Goal: Task Accomplishment & Management: Complete application form

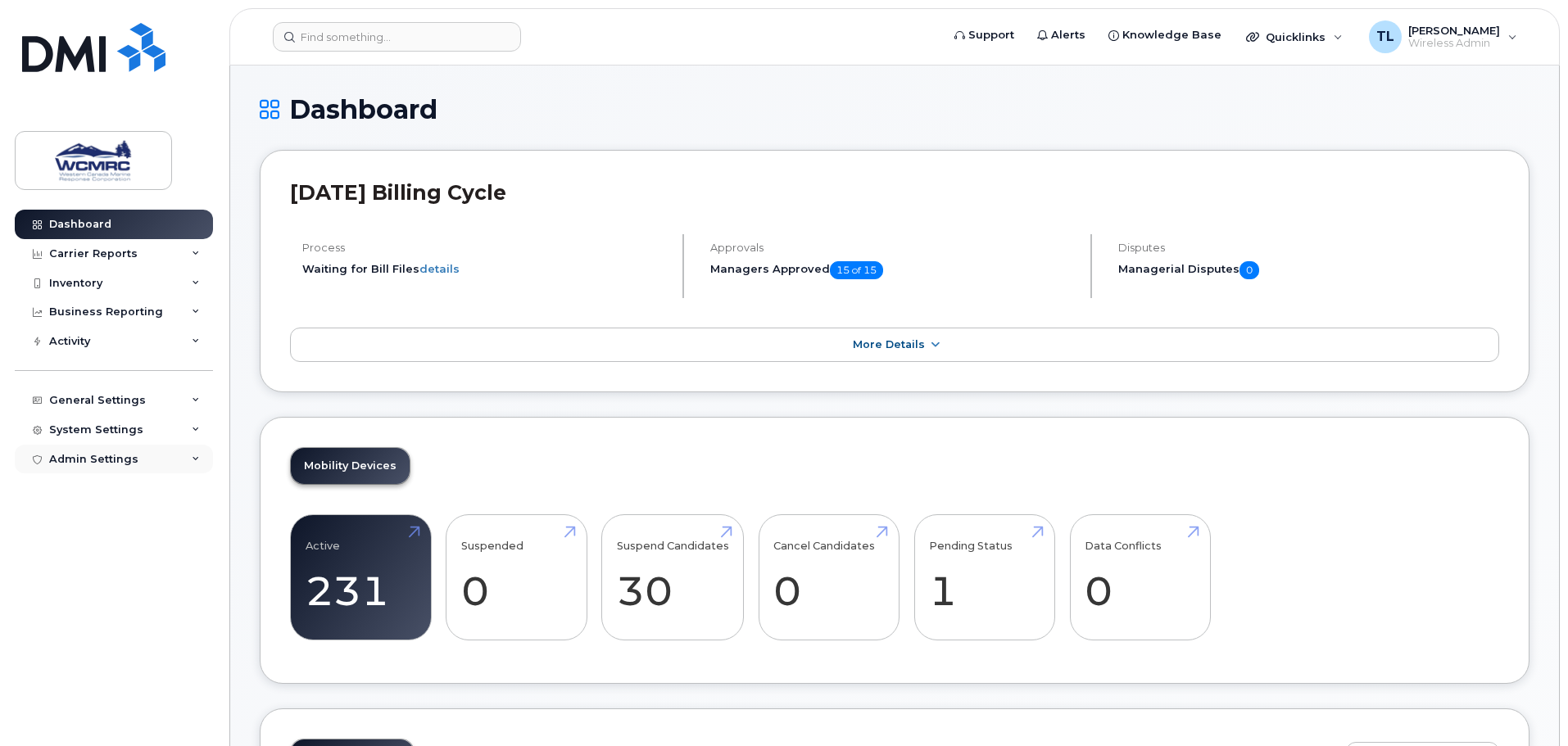
click at [118, 463] on div "Admin Settings" at bounding box center [94, 460] width 90 height 14
click at [111, 404] on div "General Settings" at bounding box center [97, 400] width 96 height 14
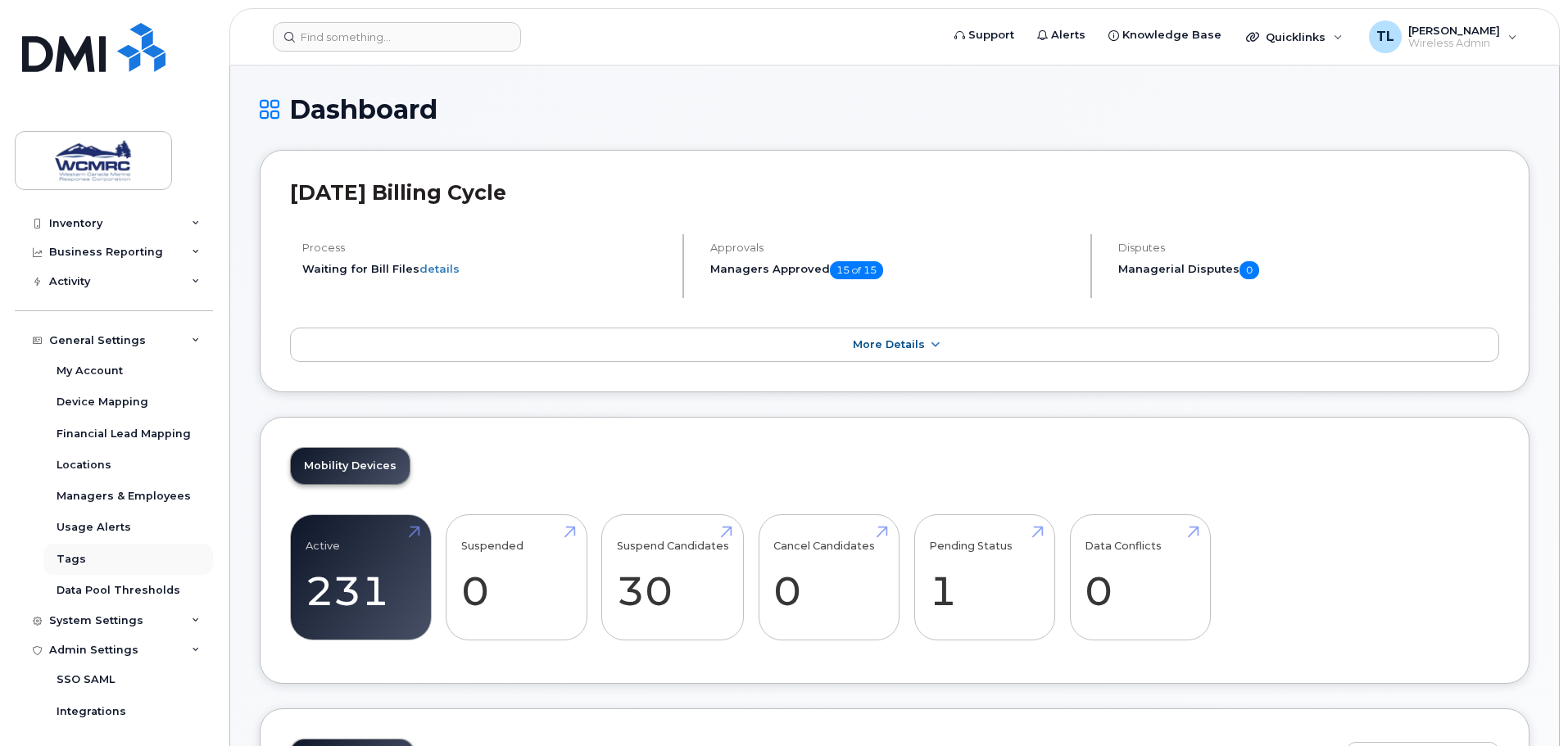
scroll to position [96, 0]
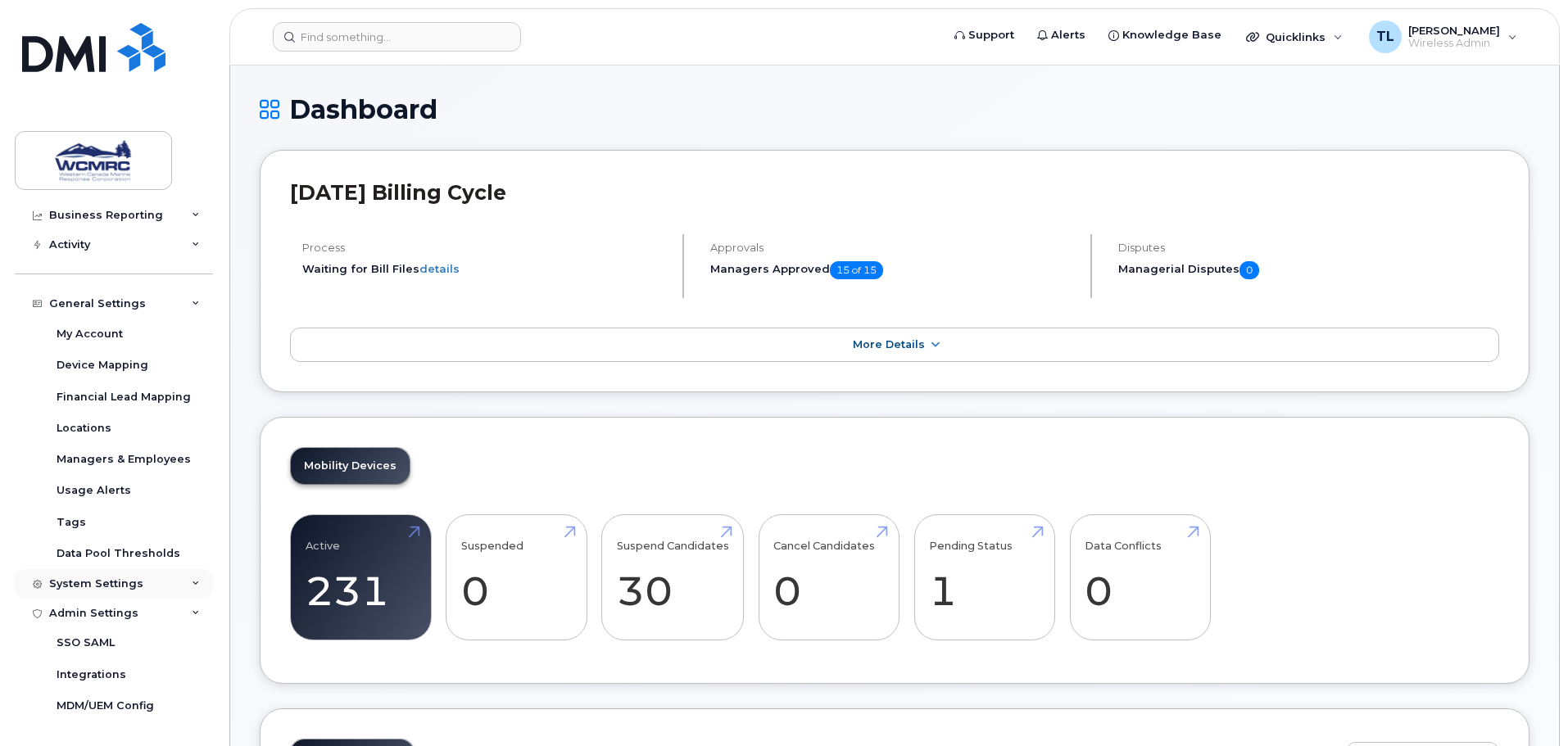
click at [101, 585] on div "System Settings" at bounding box center [96, 584] width 94 height 14
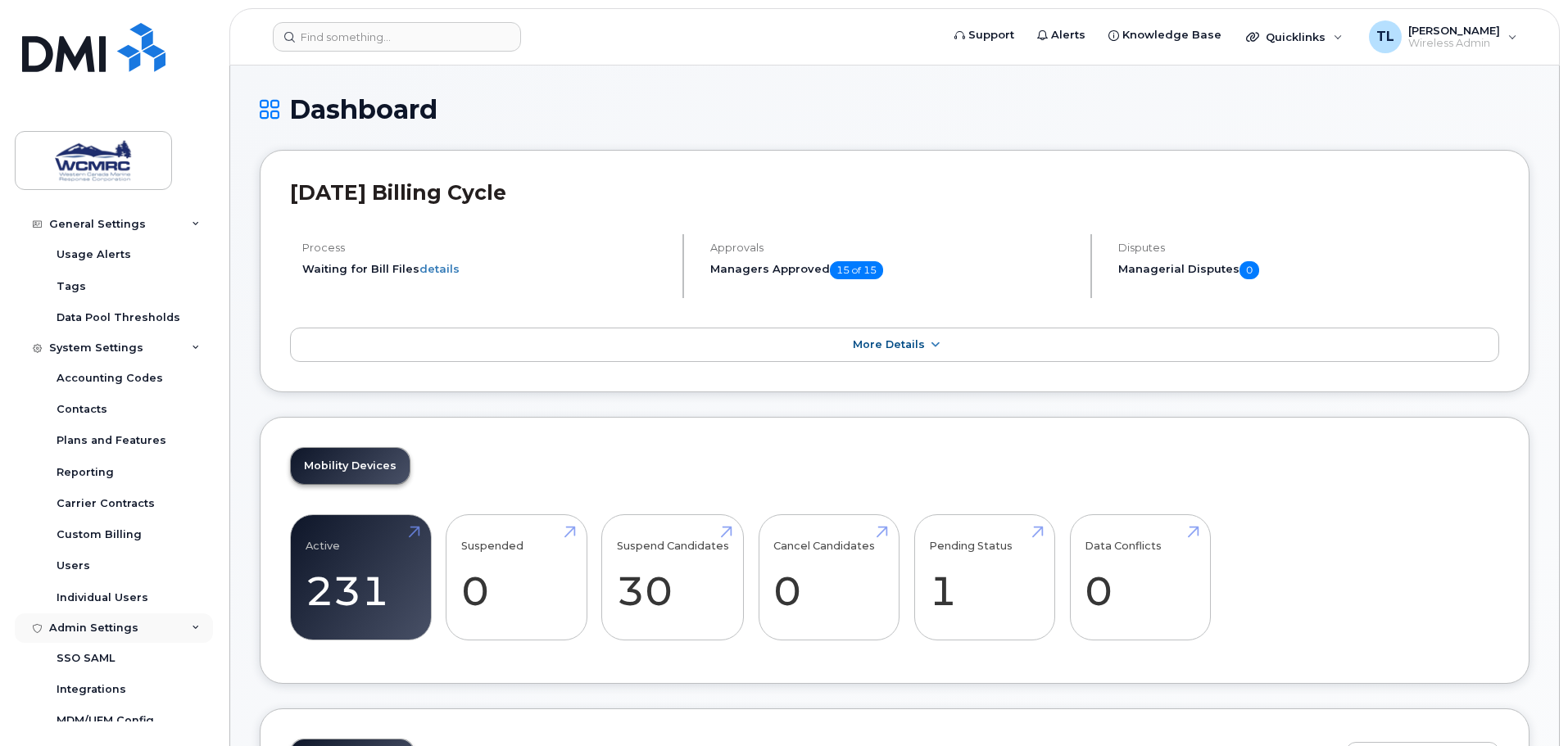
scroll to position [342, 0]
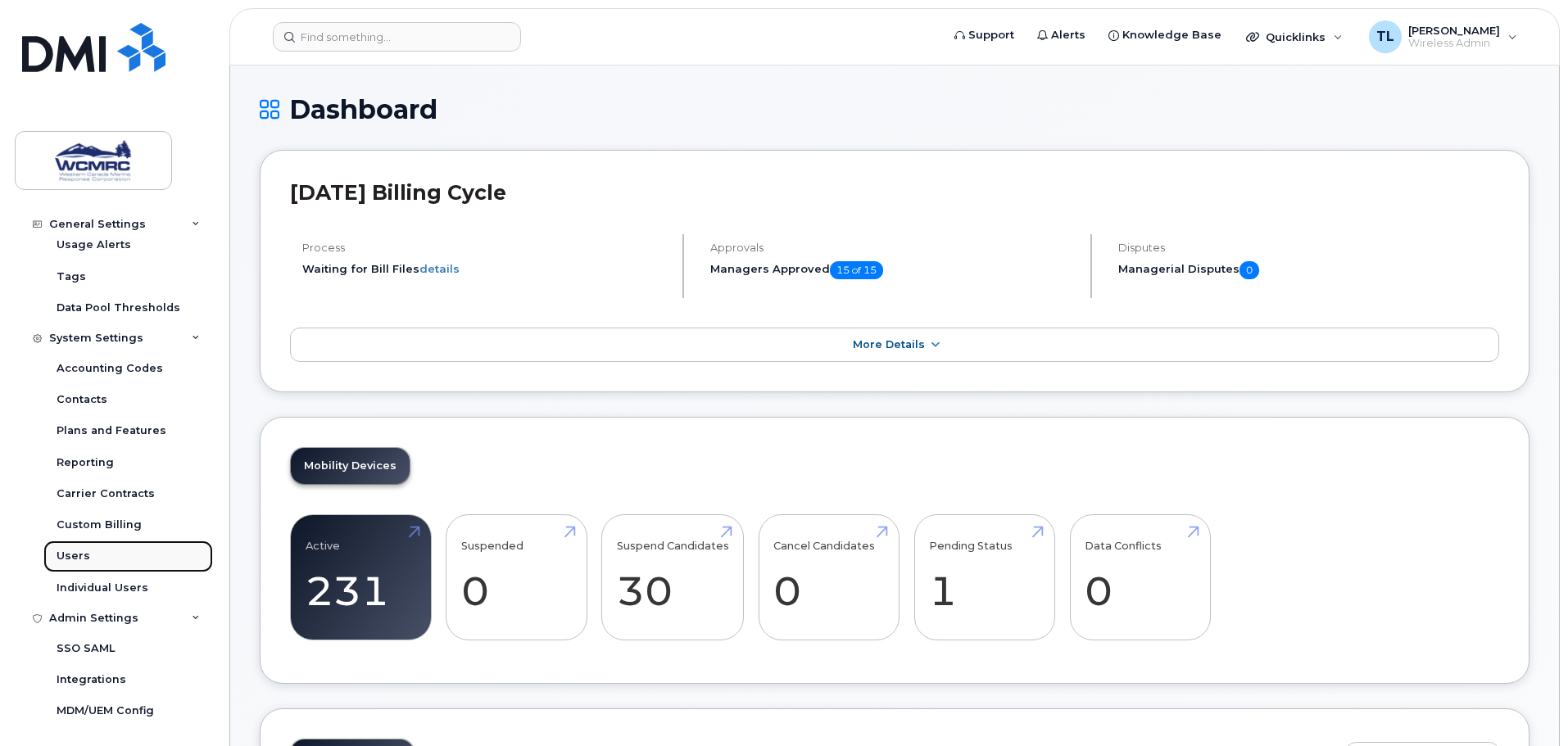
click at [75, 548] on div "Users" at bounding box center [74, 555] width 34 height 14
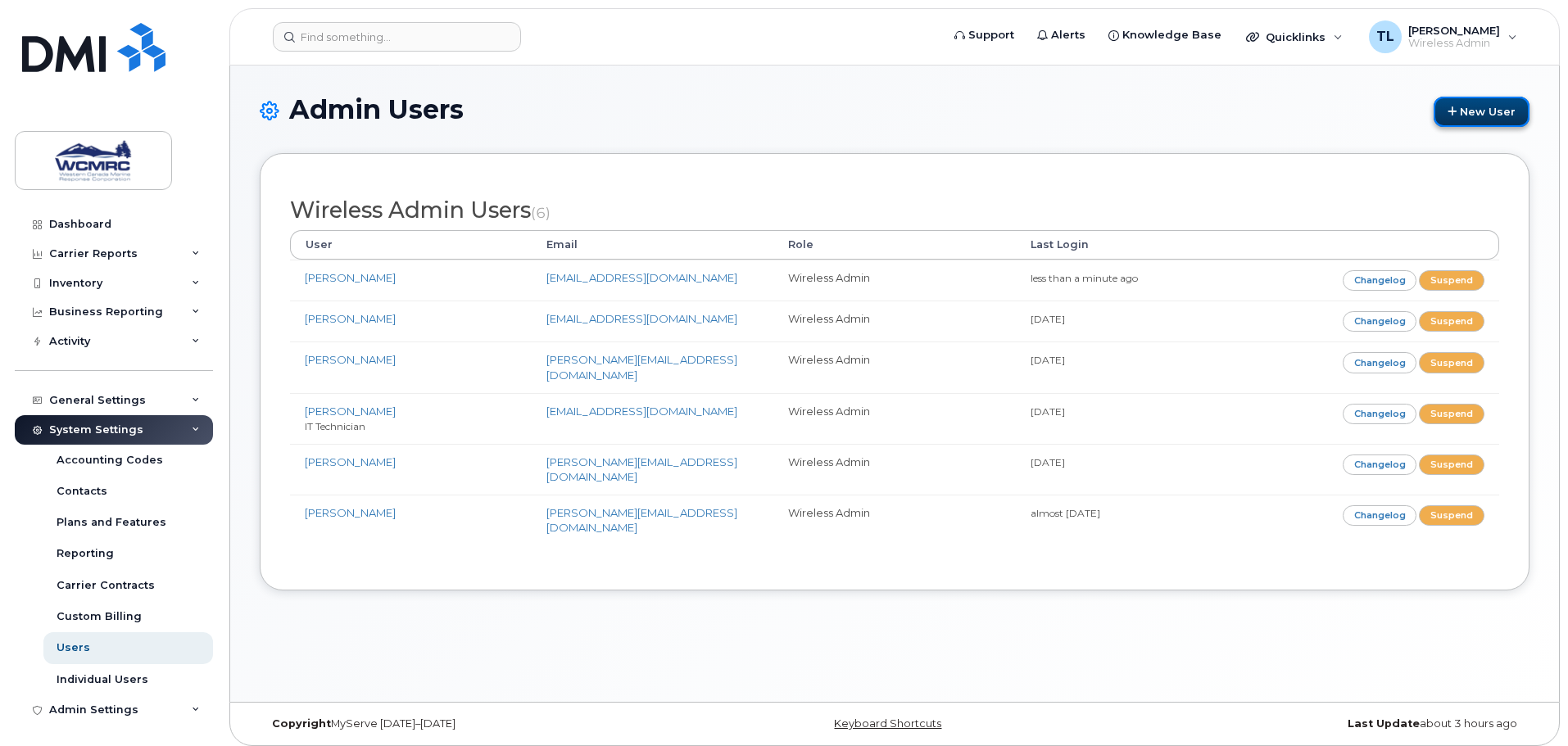
click at [1467, 109] on link "New User" at bounding box center [1481, 112] width 96 height 30
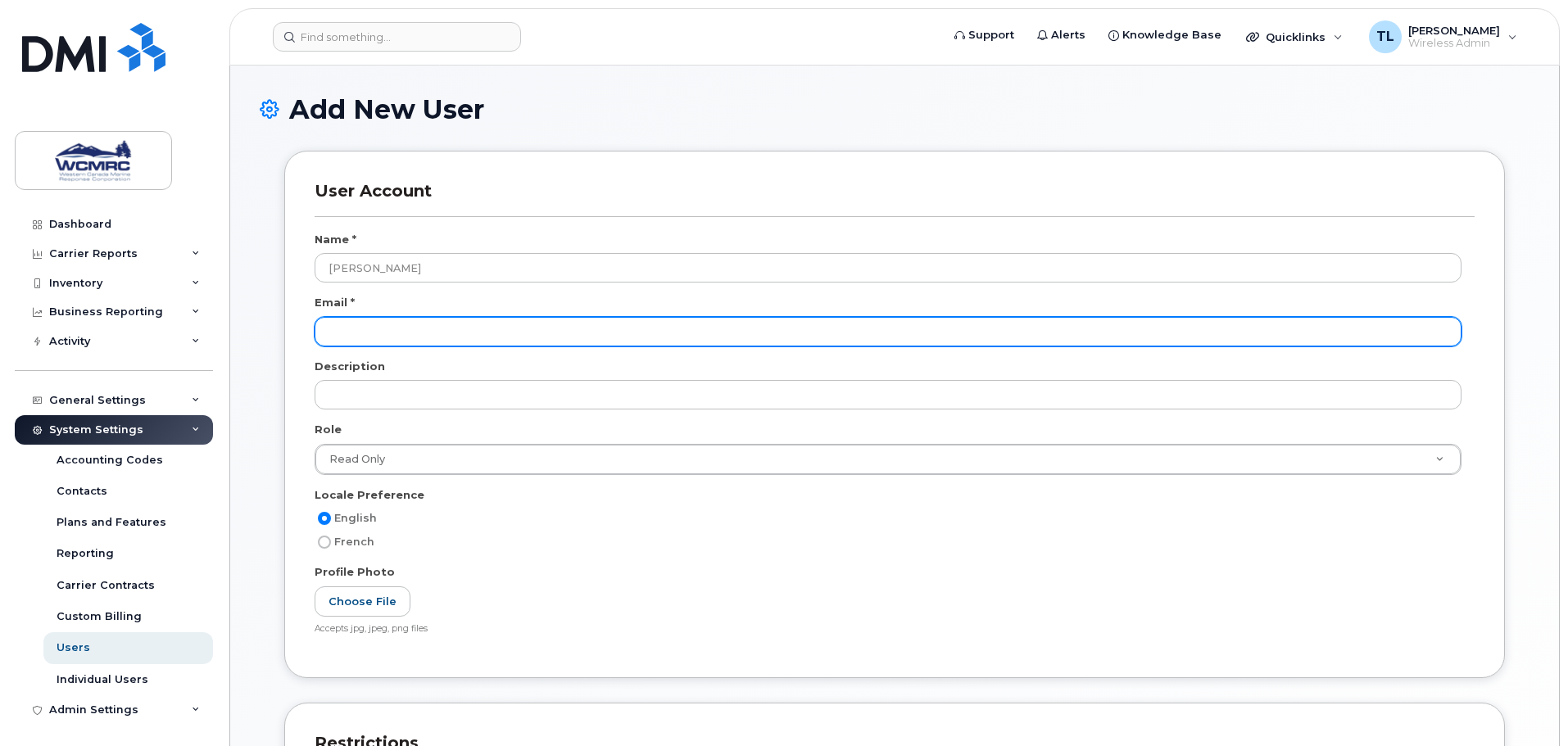
type input "Yana Ingelsman"
click at [350, 337] on input "email" at bounding box center [888, 331] width 1147 height 30
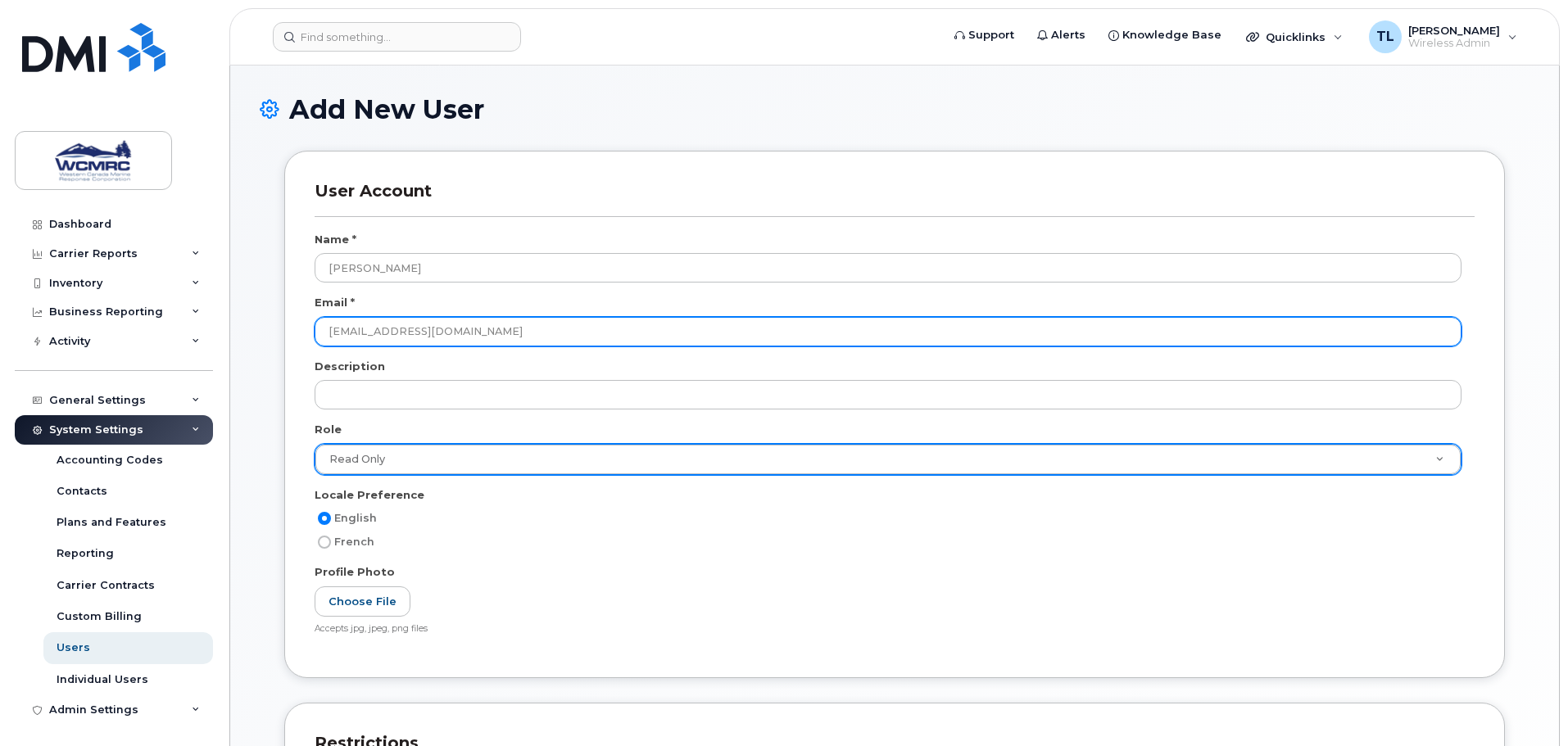
type input "YanaI@wcmrc.com"
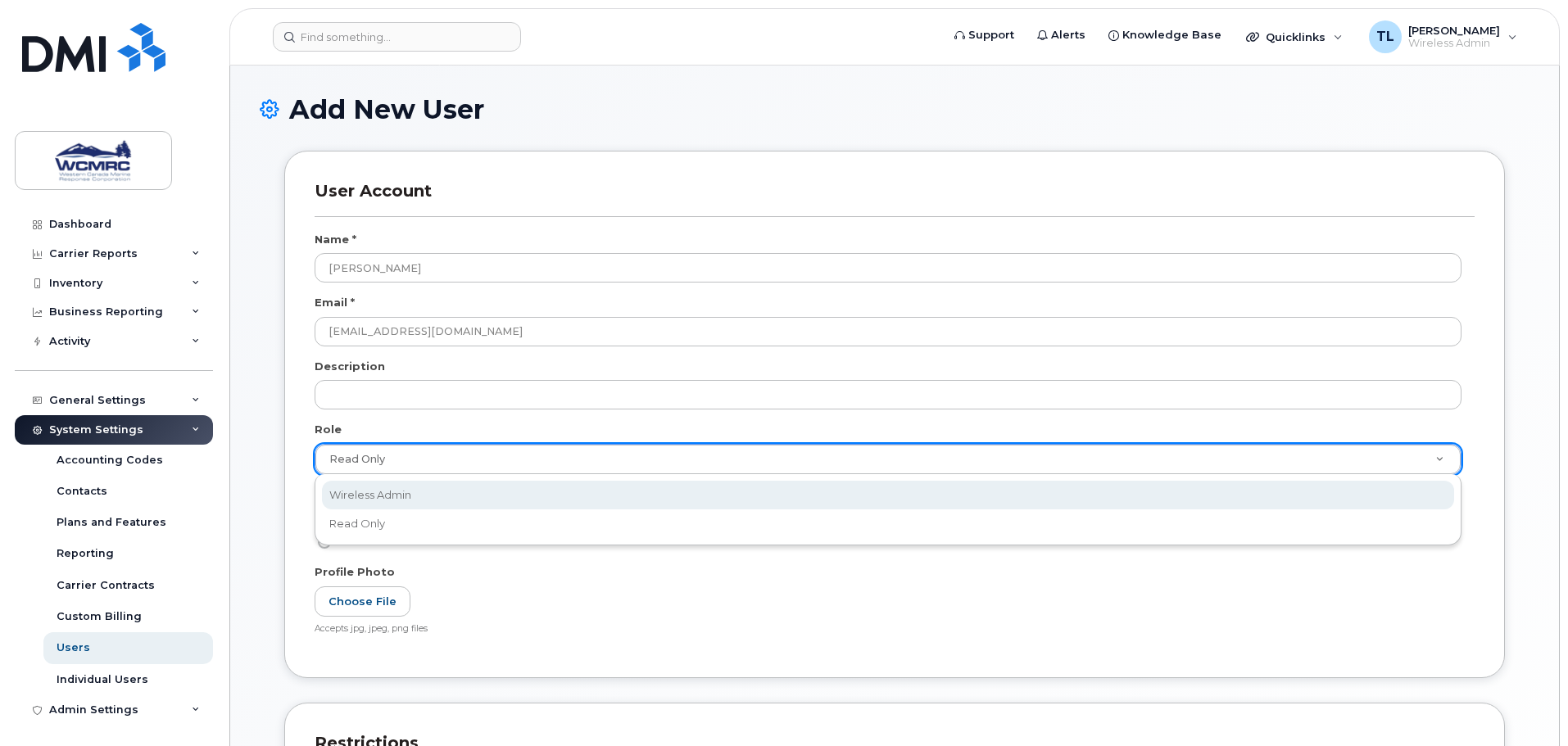
select select "wireless_admin"
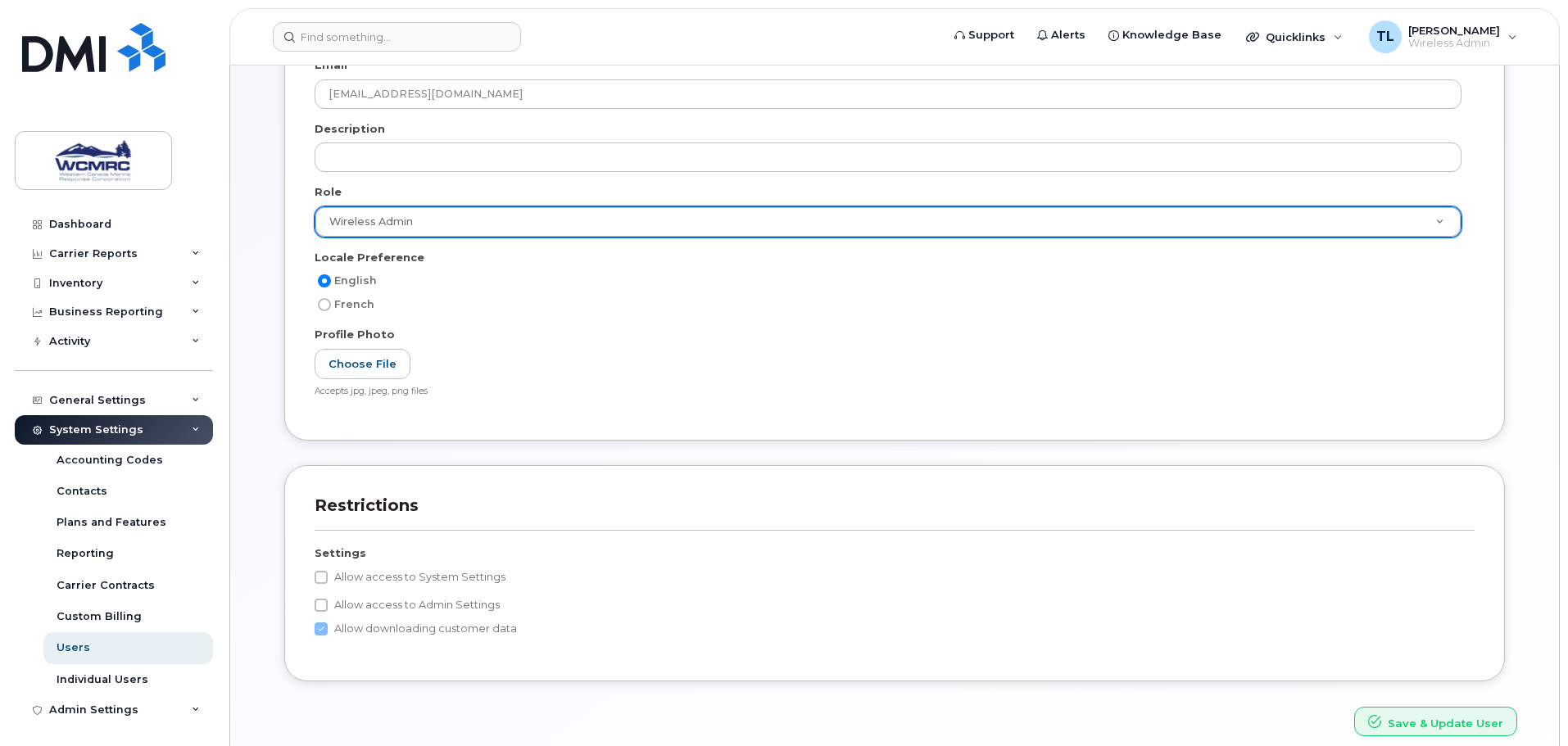
scroll to position [309, 0]
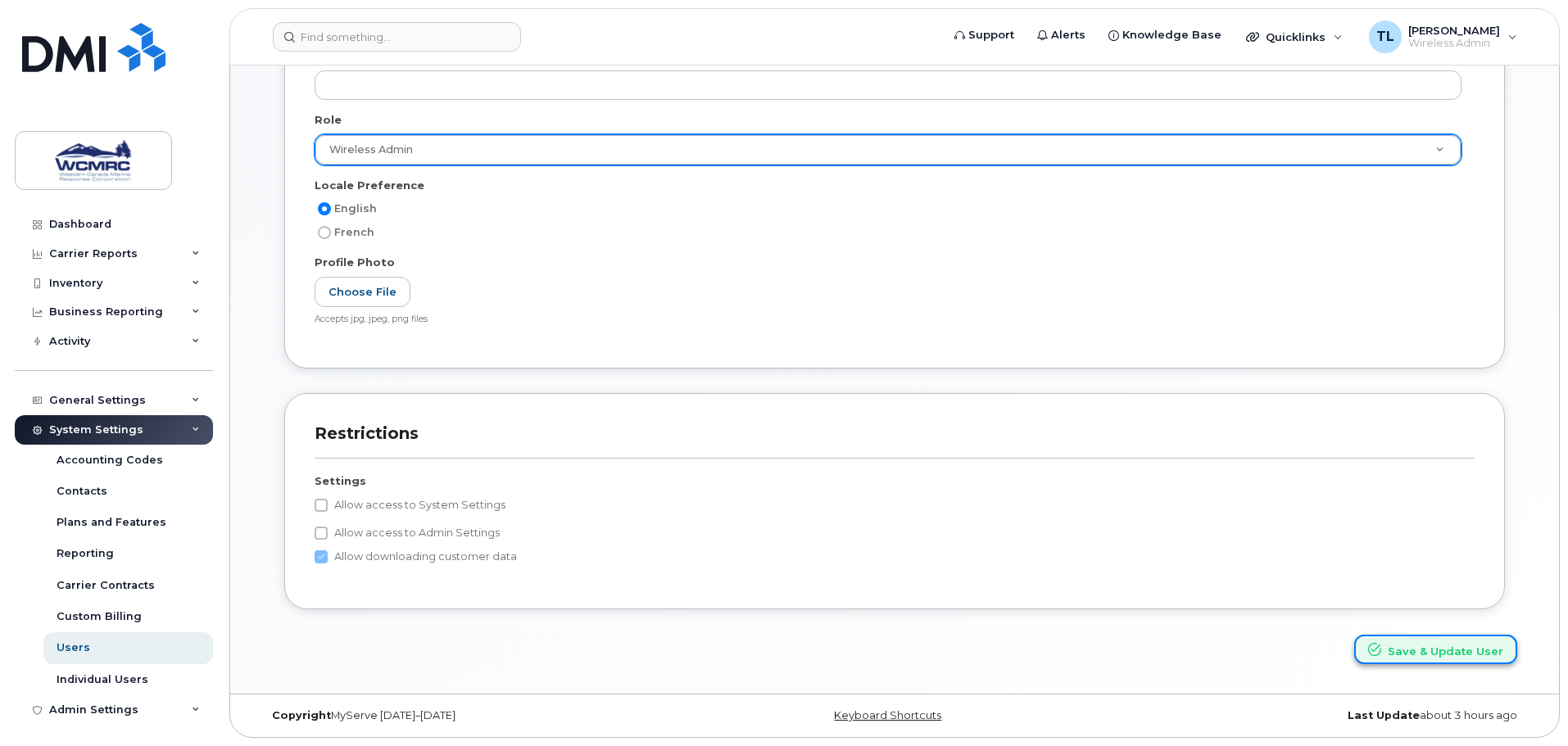
click at [1454, 653] on button "Save & Update User" at bounding box center [1435, 650] width 163 height 30
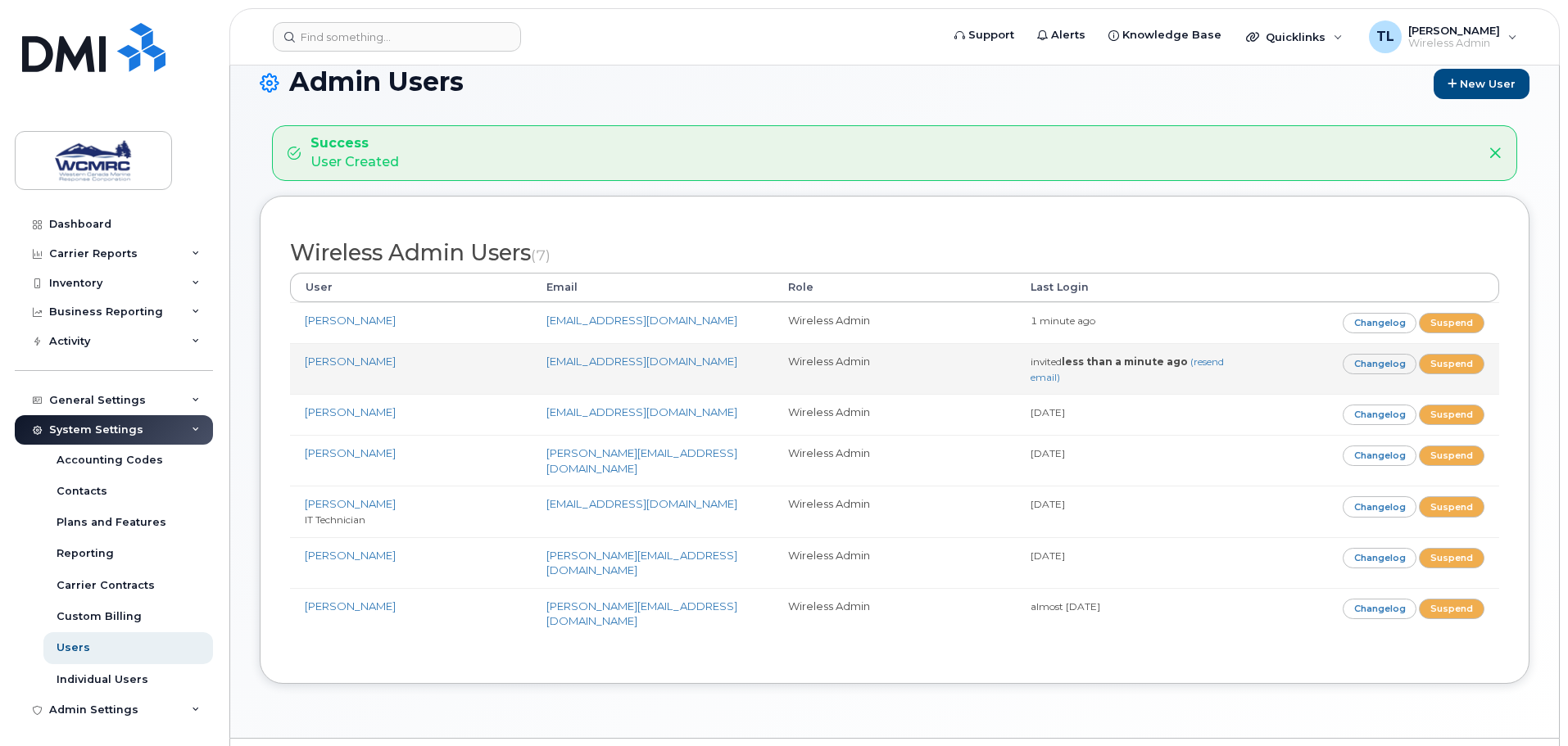
scroll to position [42, 0]
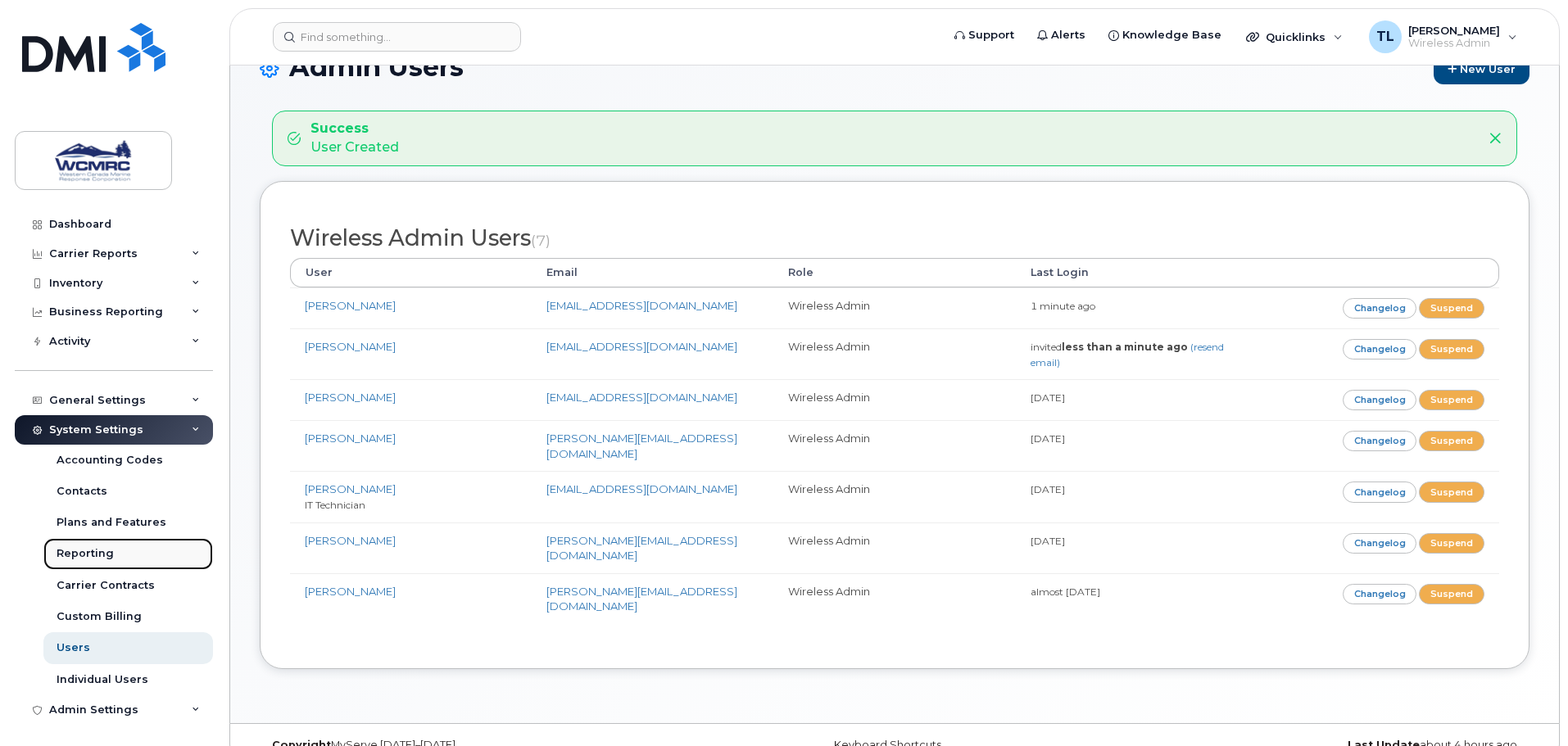
click at [129, 548] on link "Reporting" at bounding box center [128, 553] width 170 height 31
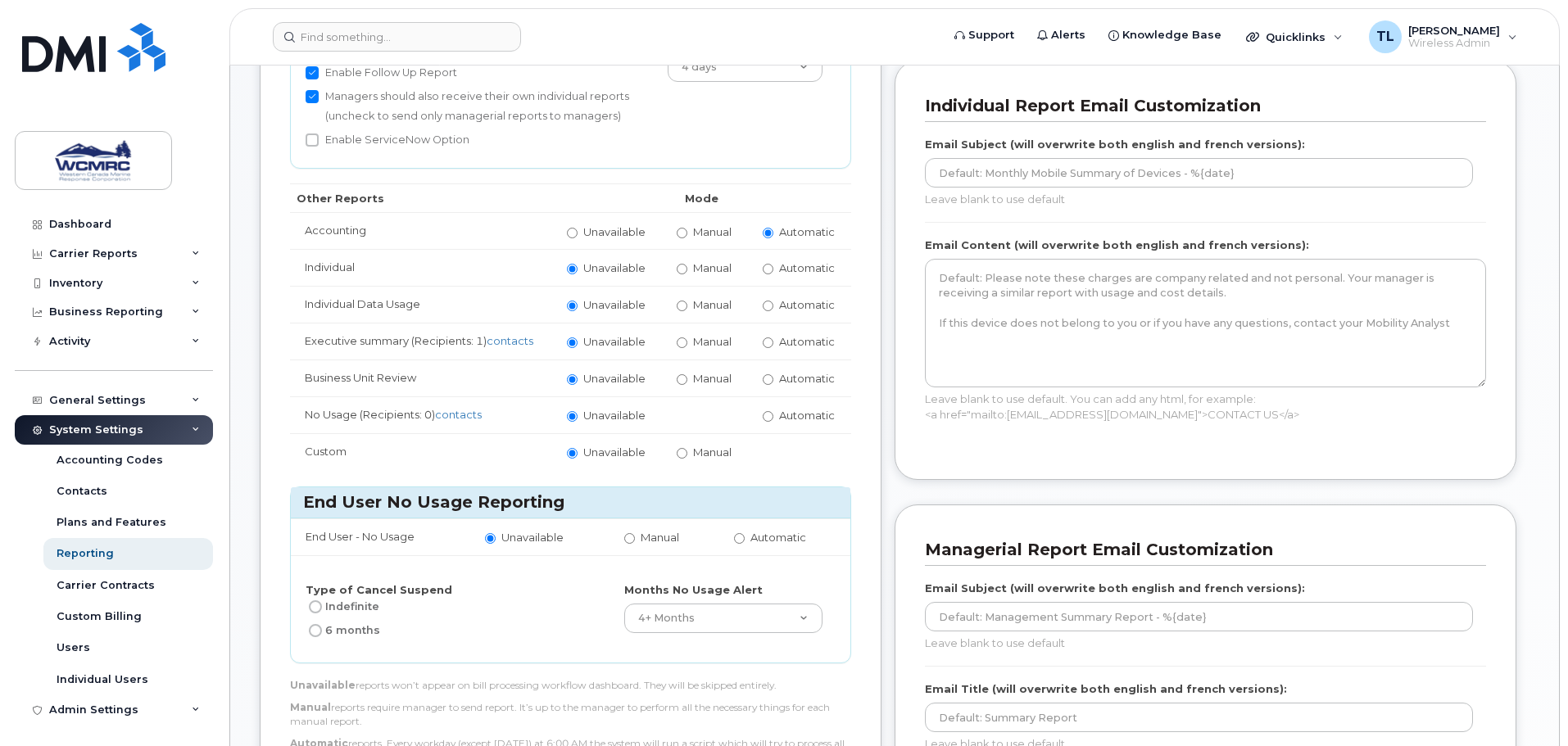
scroll to position [409, 0]
